Goal: Check status

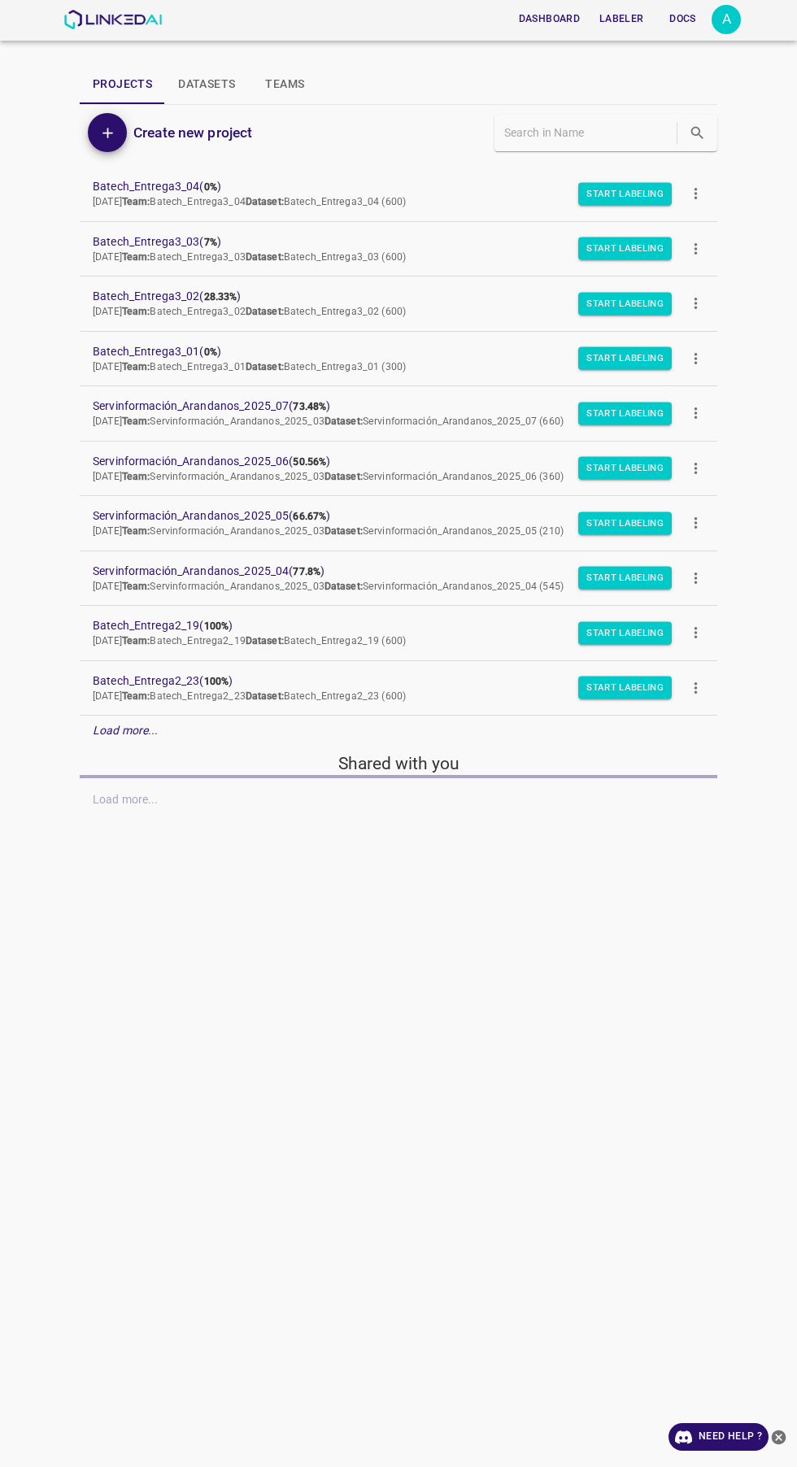
click at [726, 20] on div "A" at bounding box center [725, 19] width 29 height 29
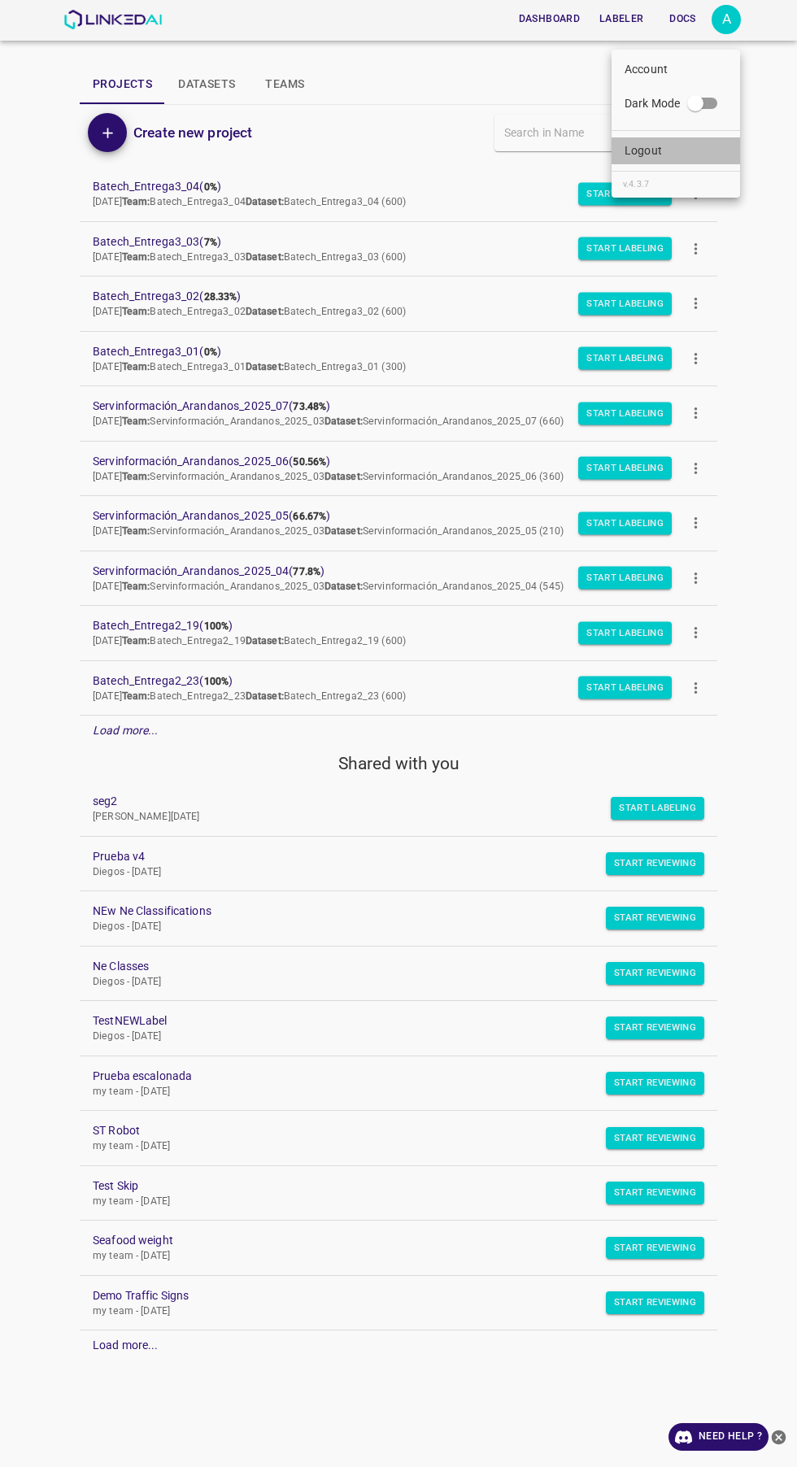
click at [693, 158] on li "Logout" at bounding box center [675, 150] width 128 height 27
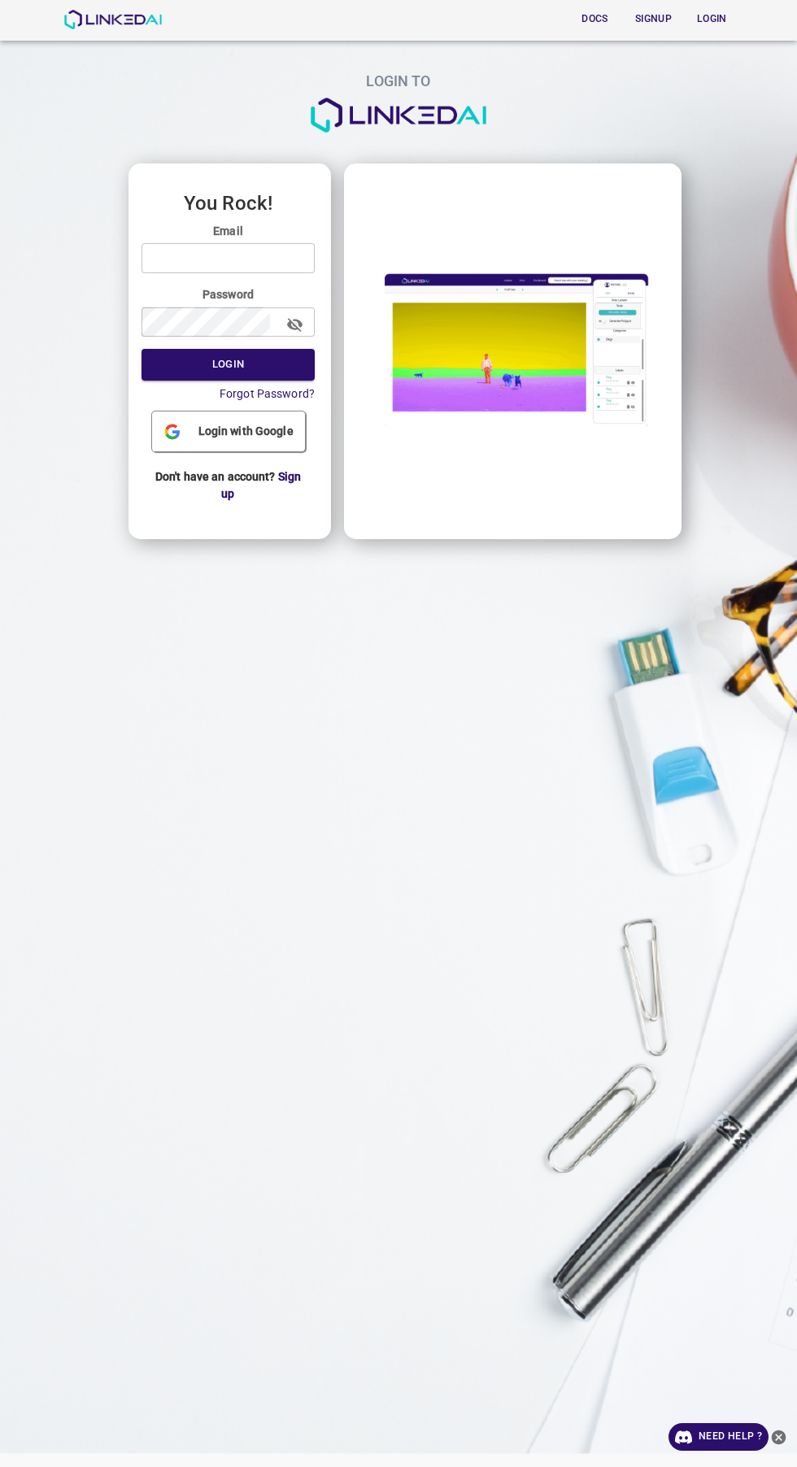
click at [291, 258] on input "email" at bounding box center [227, 258] width 173 height 30
type input "legit@linkedai.co"
click at [141, 349] on button "Login" at bounding box center [227, 365] width 173 height 32
click at [293, 338] on button "button" at bounding box center [294, 325] width 37 height 37
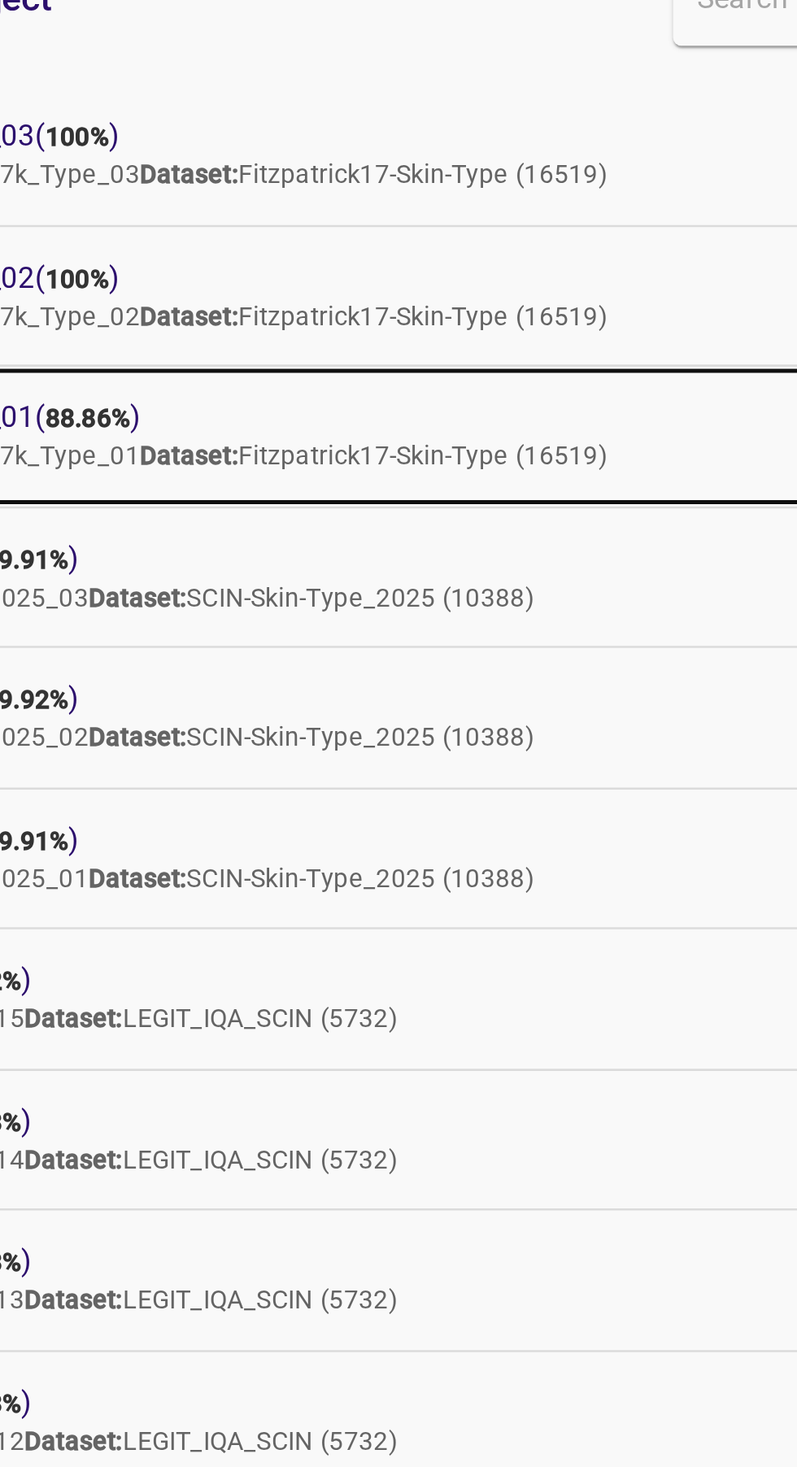
click at [283, 295] on b "88.86%" at bounding box center [266, 296] width 33 height 11
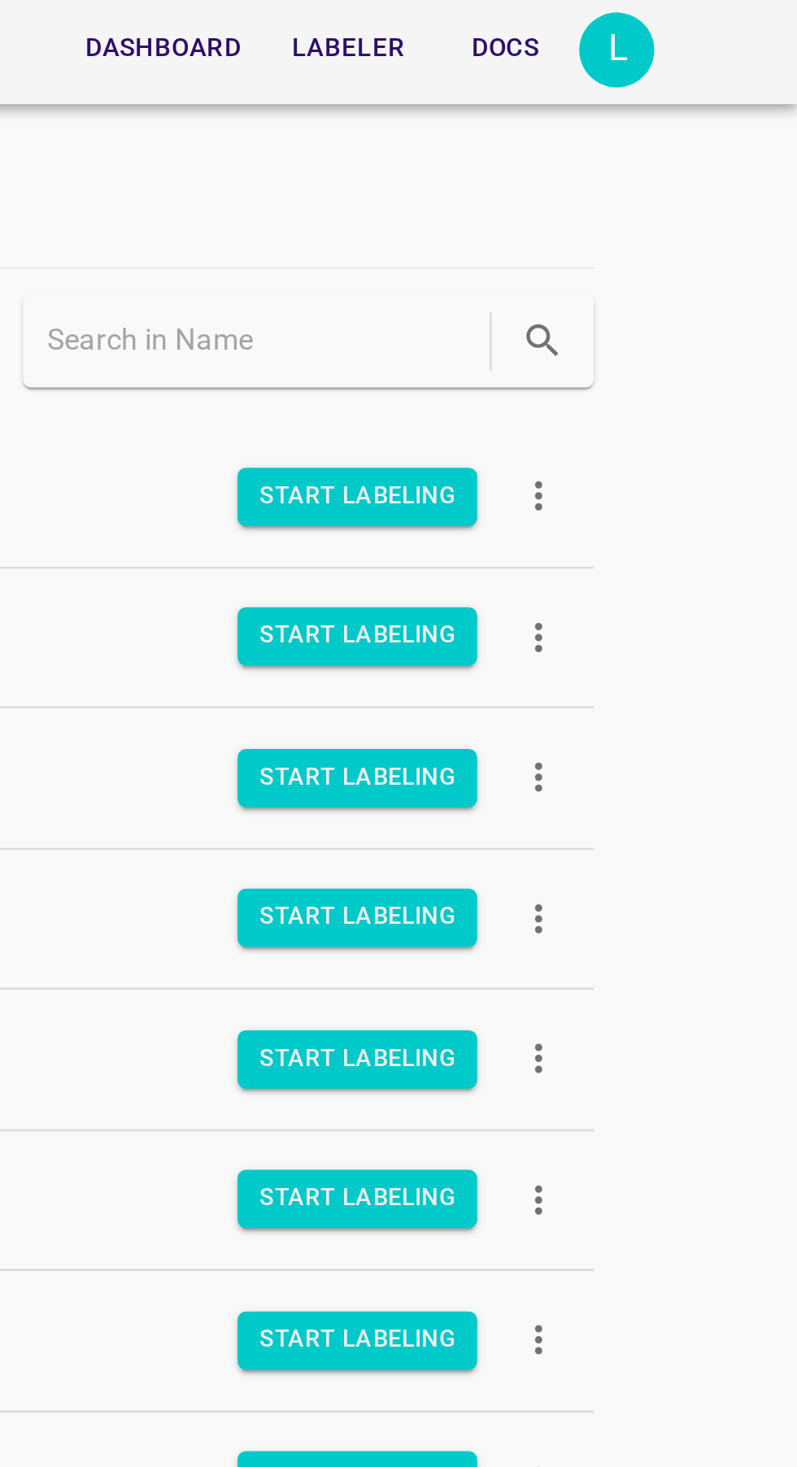
click at [729, 20] on div "L" at bounding box center [725, 19] width 29 height 29
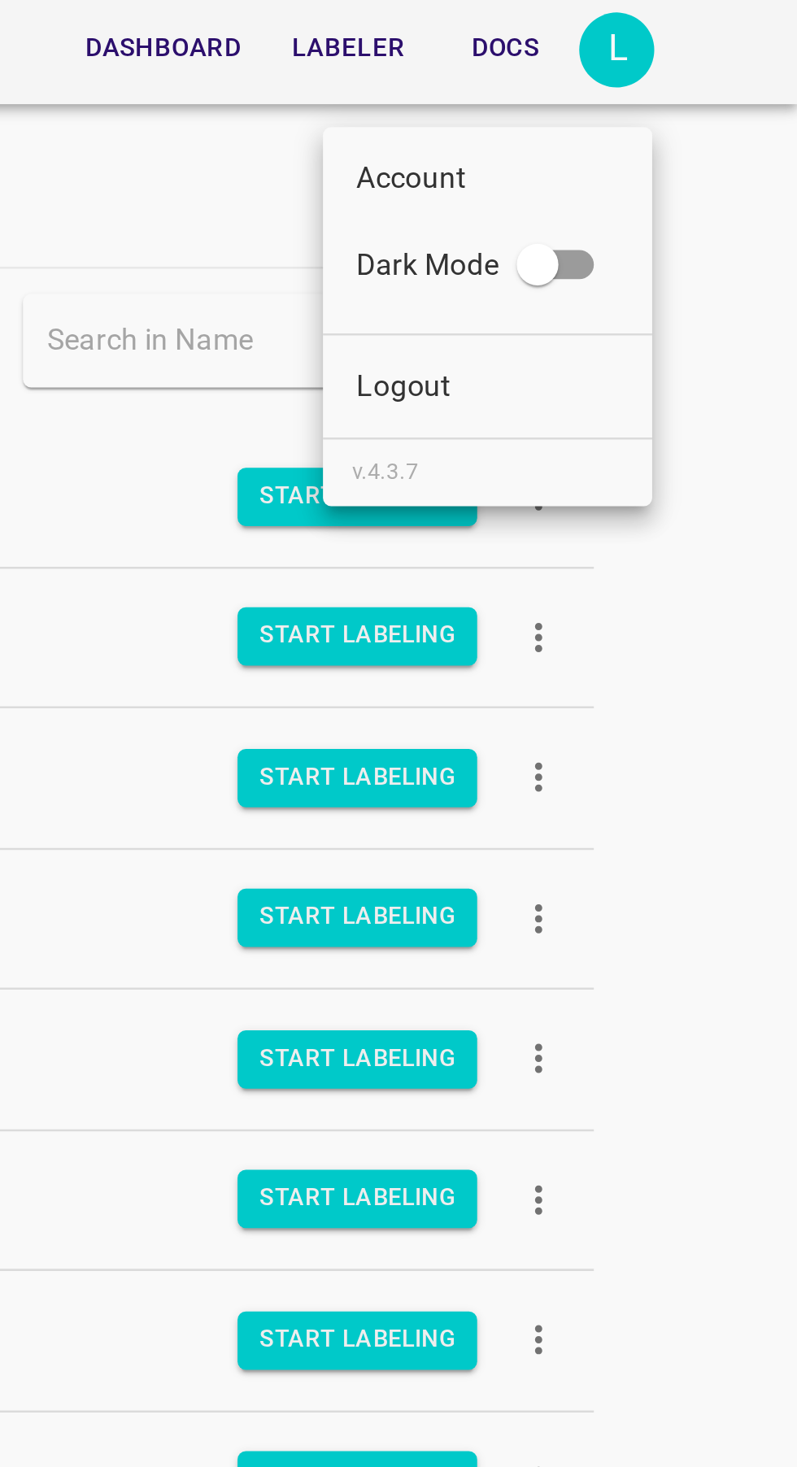
click at [677, 146] on li "Logout" at bounding box center [675, 150] width 128 height 27
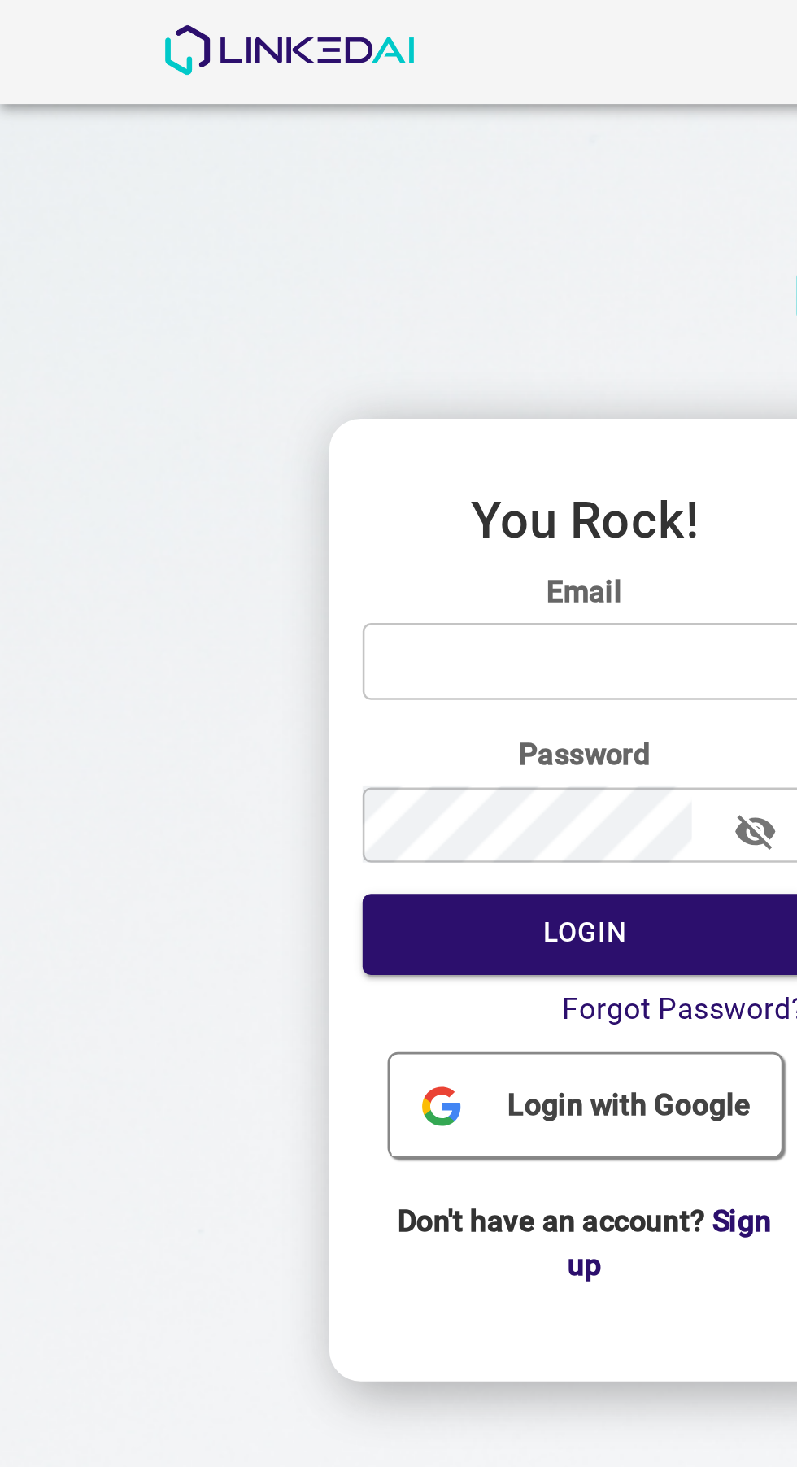
click at [223, 253] on input "email" at bounding box center [227, 258] width 173 height 30
type input "admin@linkedai.co"
click at [141, 349] on button "Login" at bounding box center [227, 365] width 173 height 32
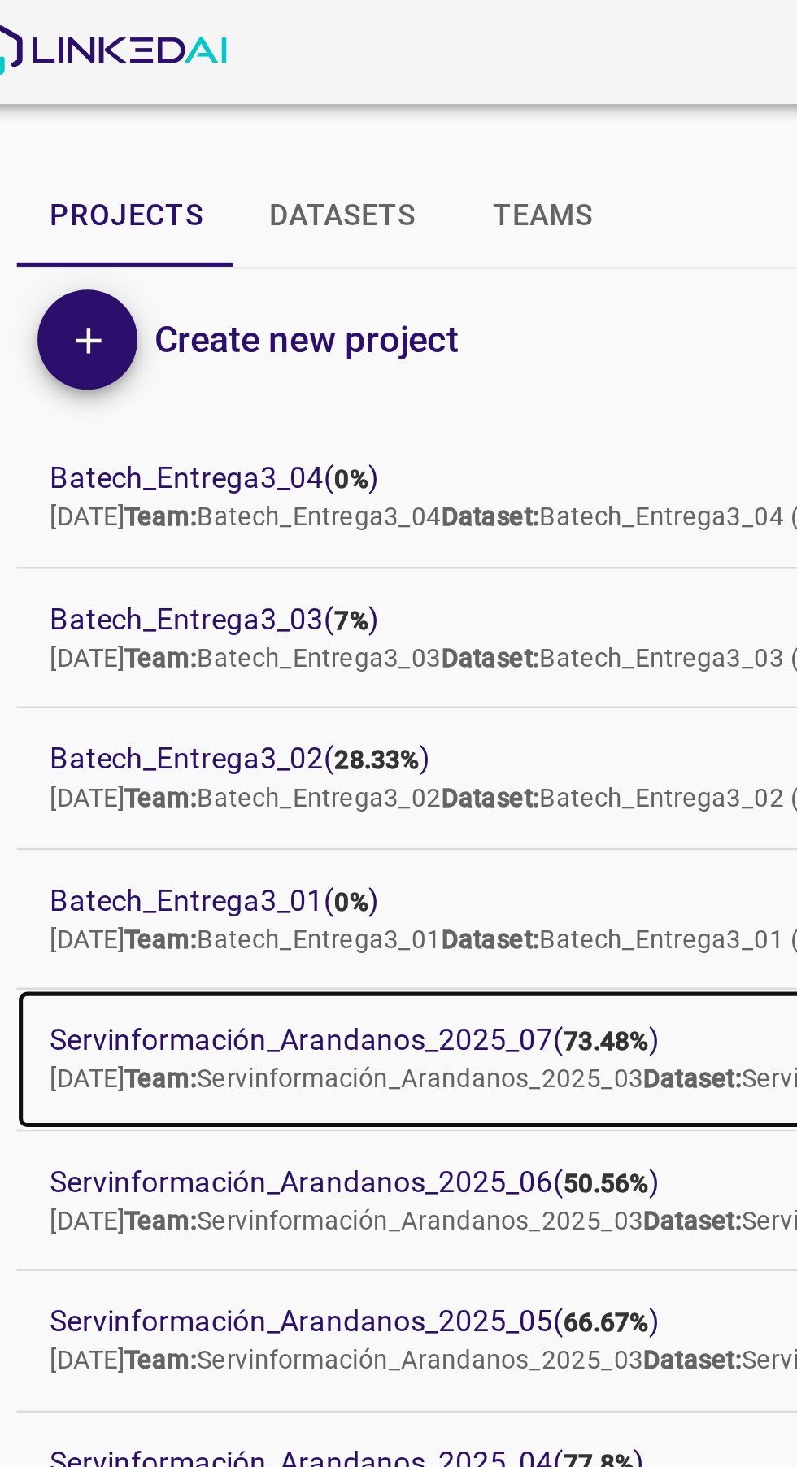
click at [261, 402] on span "Servinformación_Arandanos_2025_07 ( 73.48% )" at bounding box center [385, 406] width 585 height 17
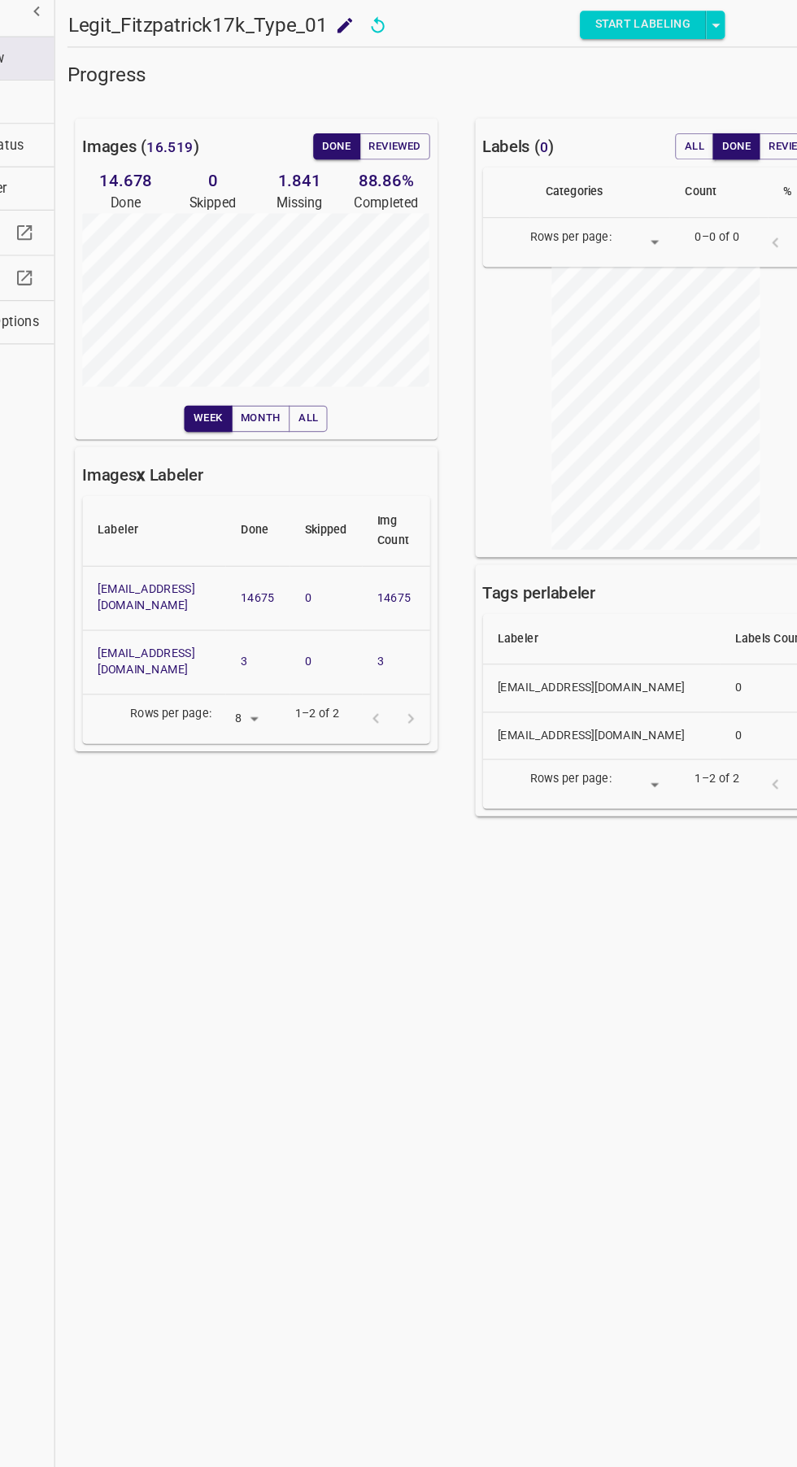
scroll to position [2, 0]
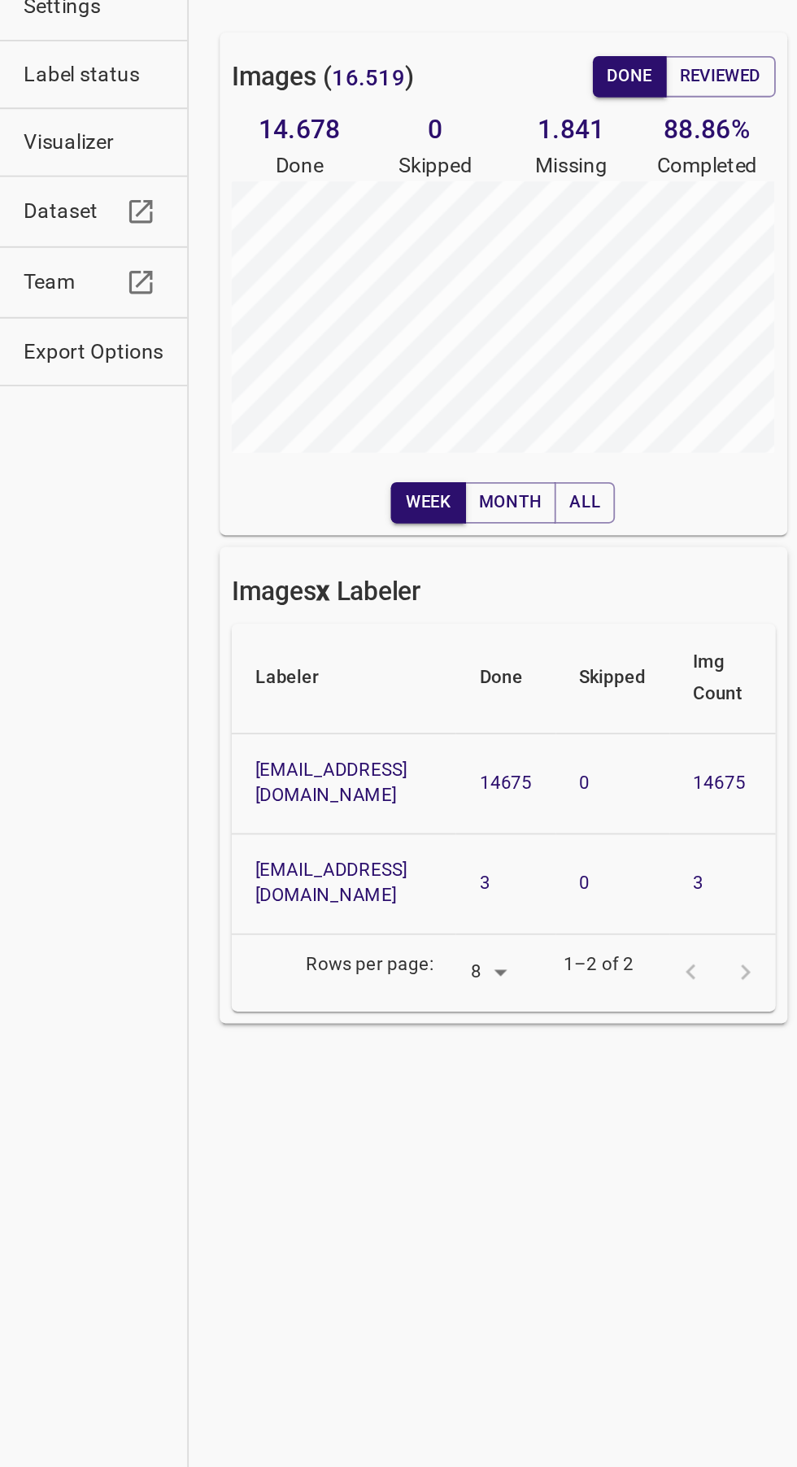
click at [57, 224] on span "Visualizer" at bounding box center [51, 216] width 77 height 17
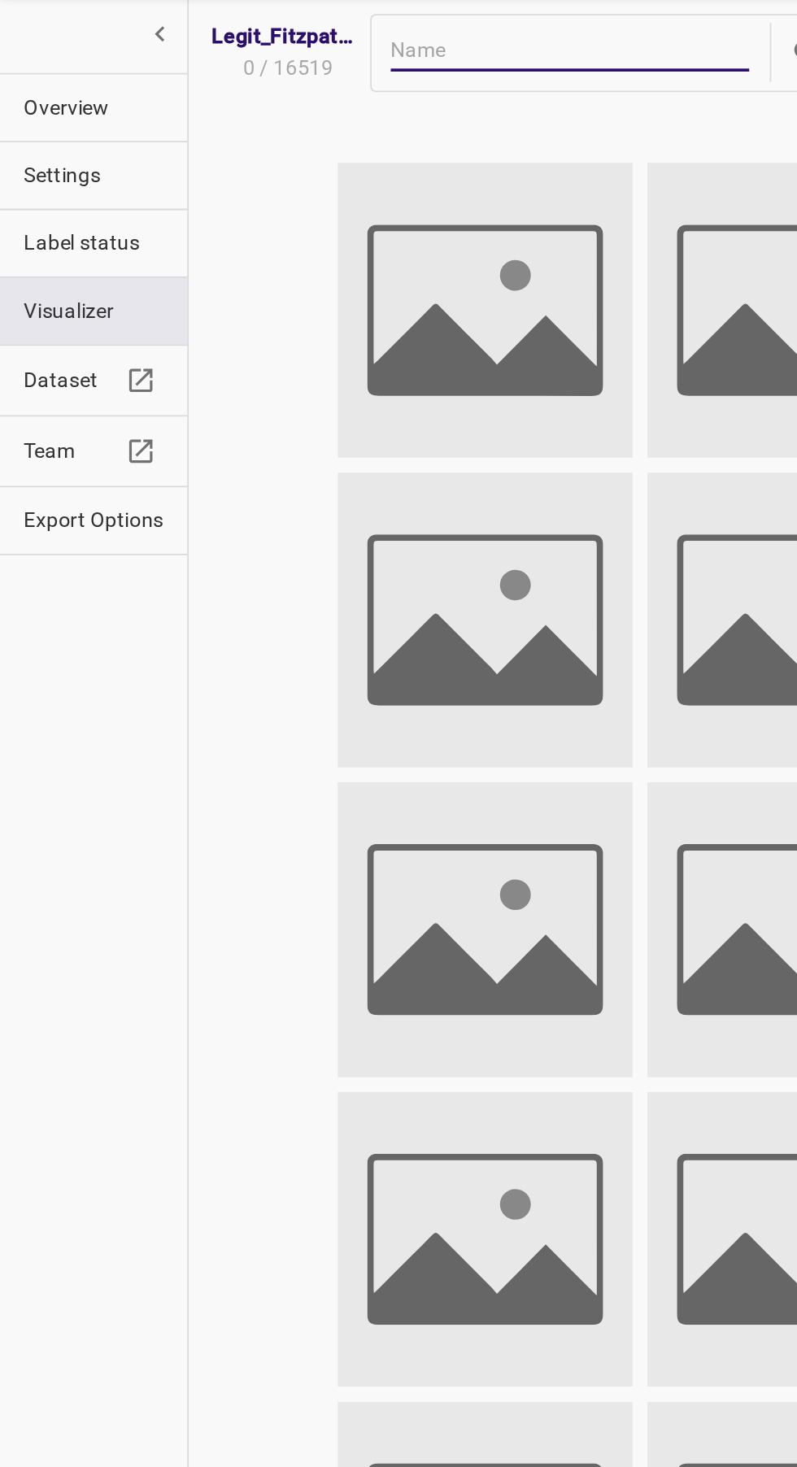
scroll to position [0, 0]
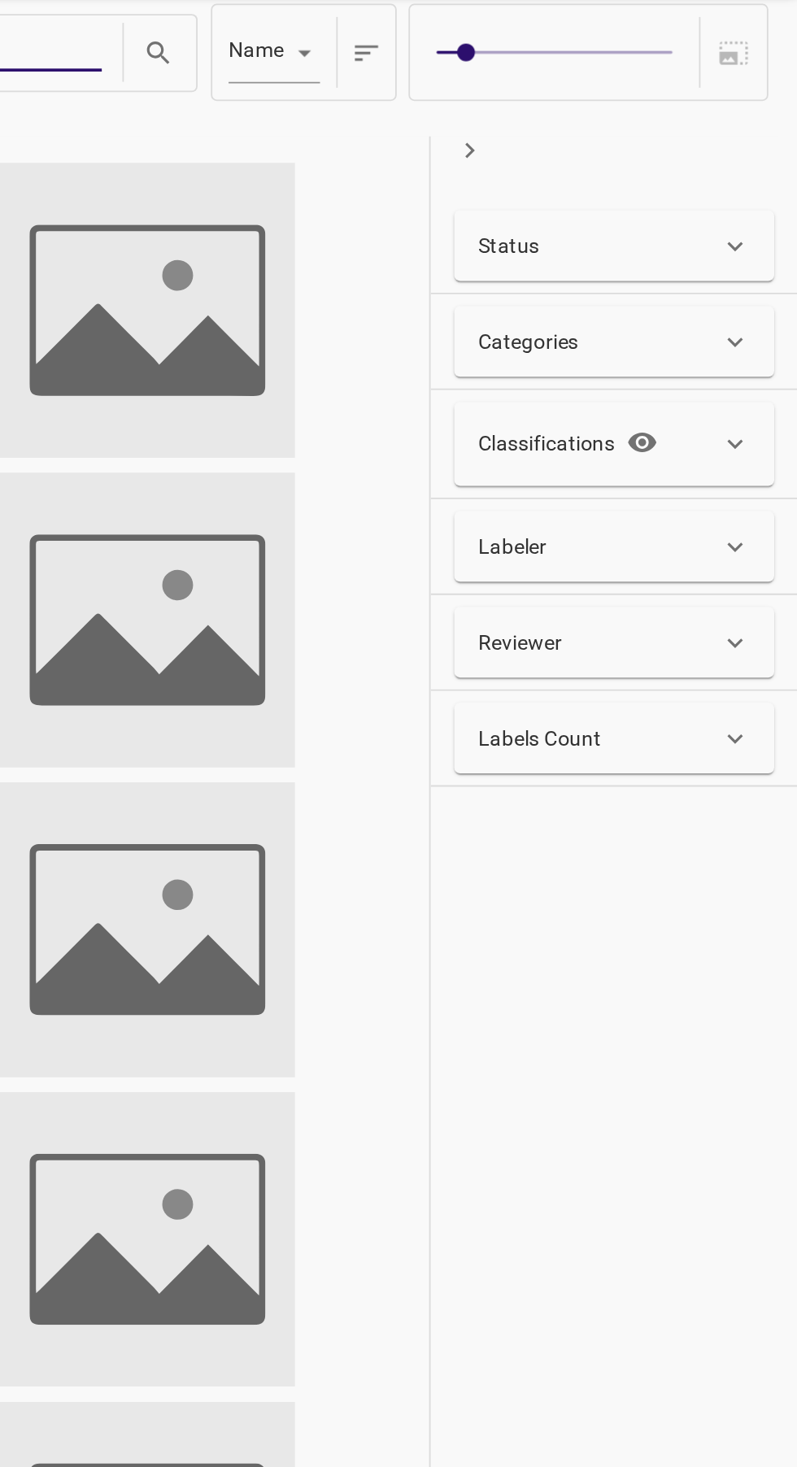
click at [729, 186] on div "Status" at bounding box center [686, 180] width 133 height 17
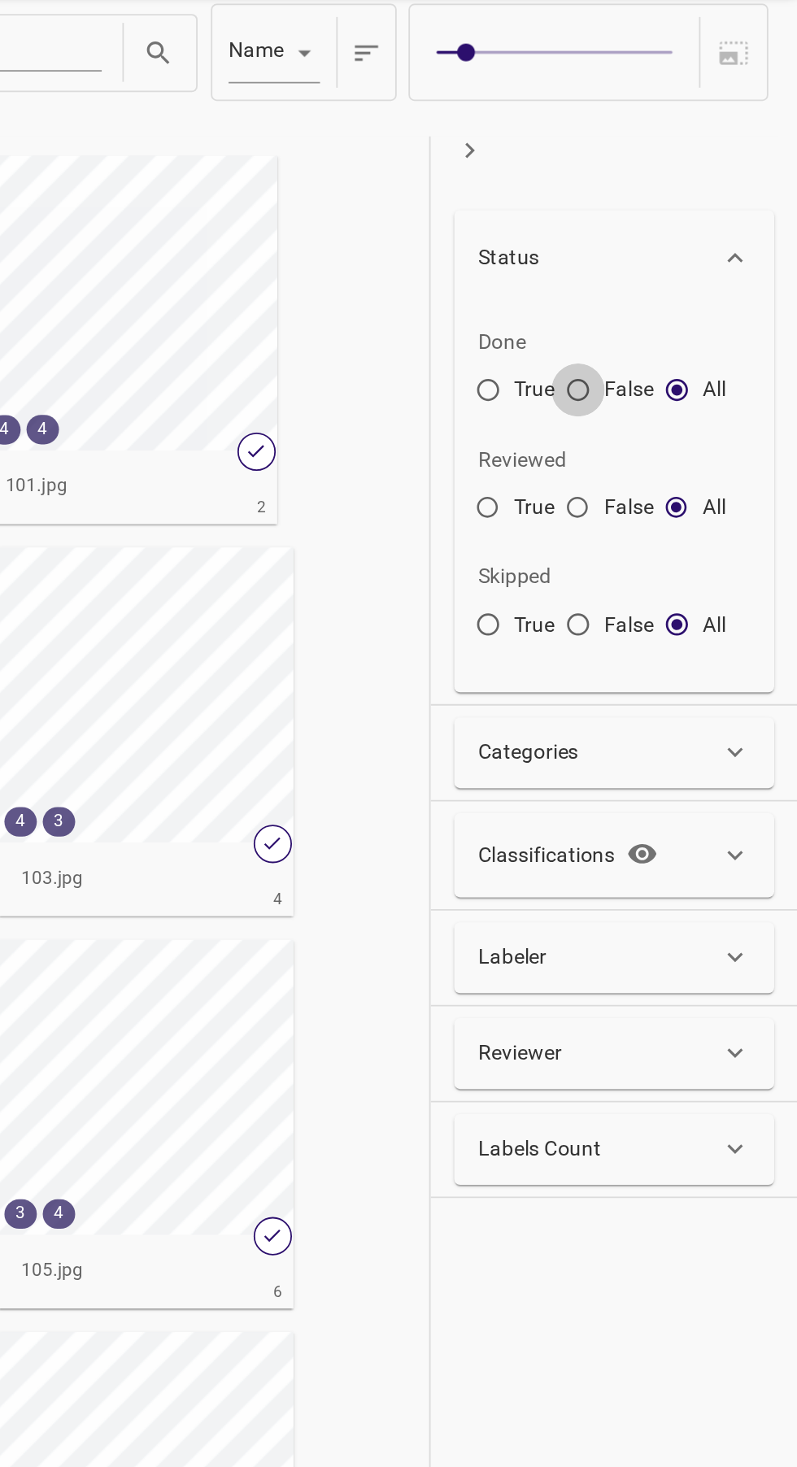
click at [673, 260] on input "False" at bounding box center [675, 263] width 29 height 29
radio input "true"
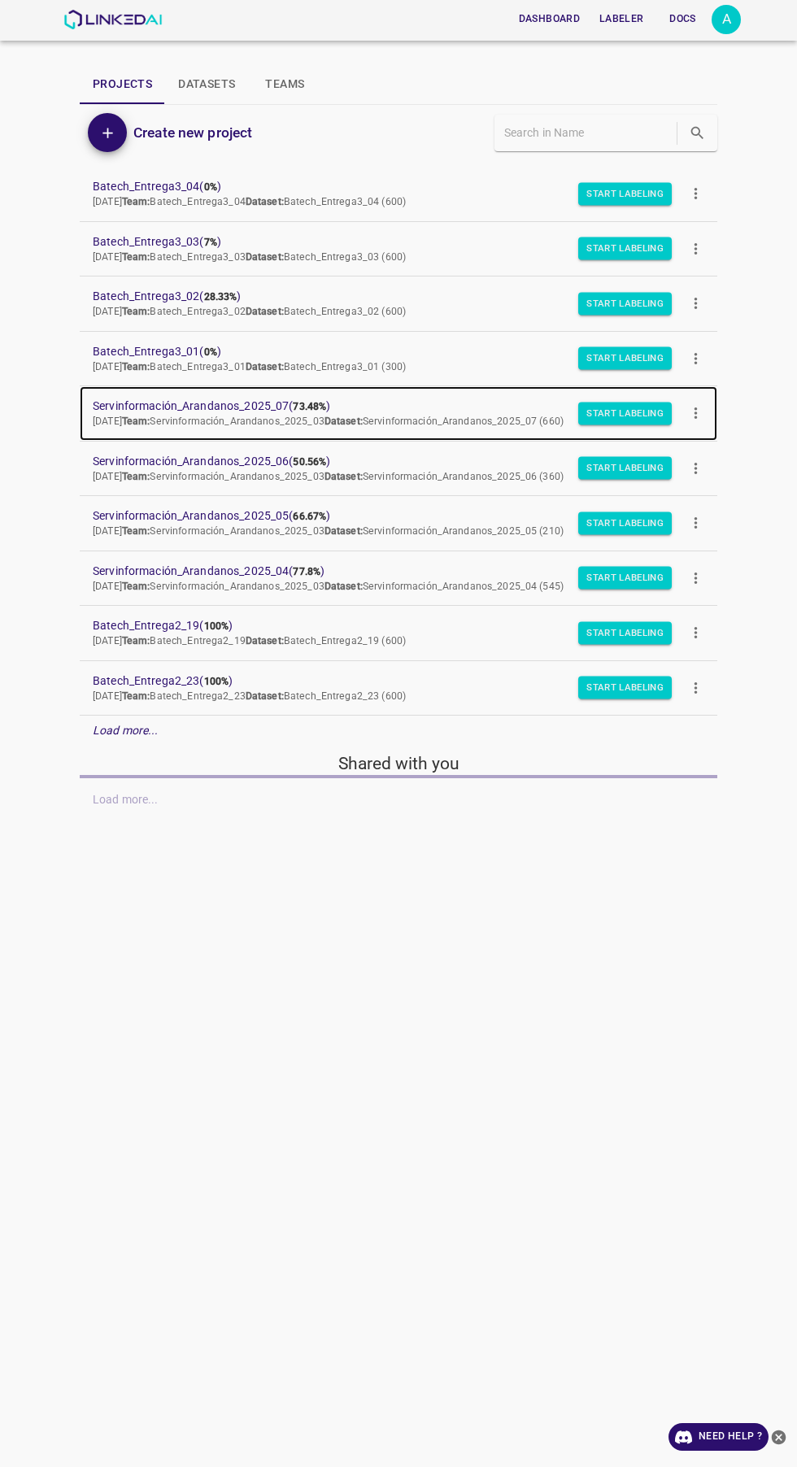
click at [303, 404] on b "73.48%" at bounding box center [309, 406] width 33 height 11
